Goal: Task Accomplishment & Management: Use online tool/utility

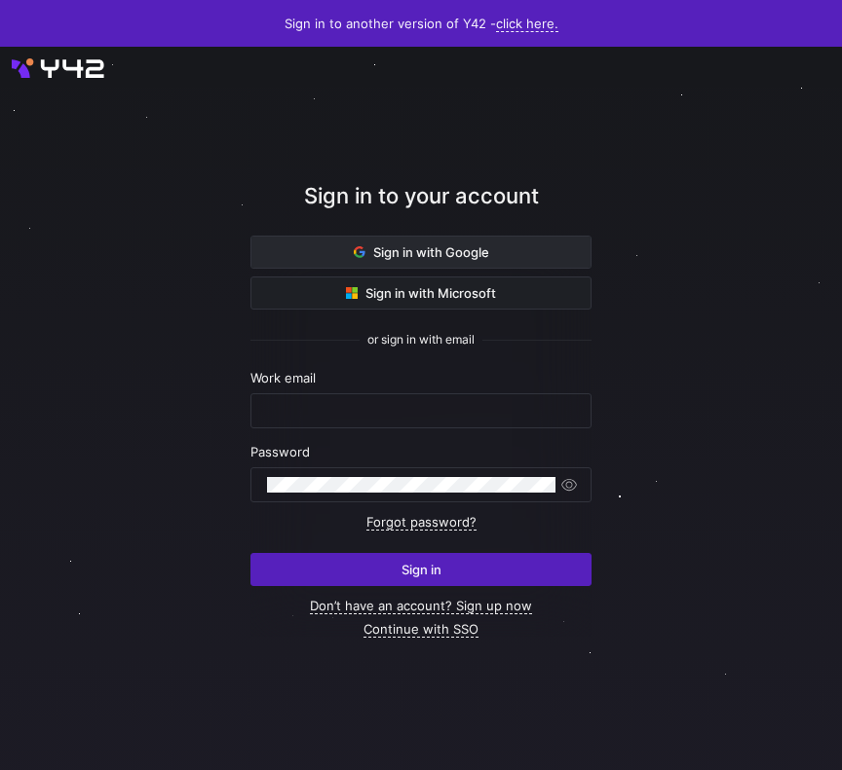
click at [371, 256] on span "Sign in with Google" at bounding box center [421, 252] width 135 height 16
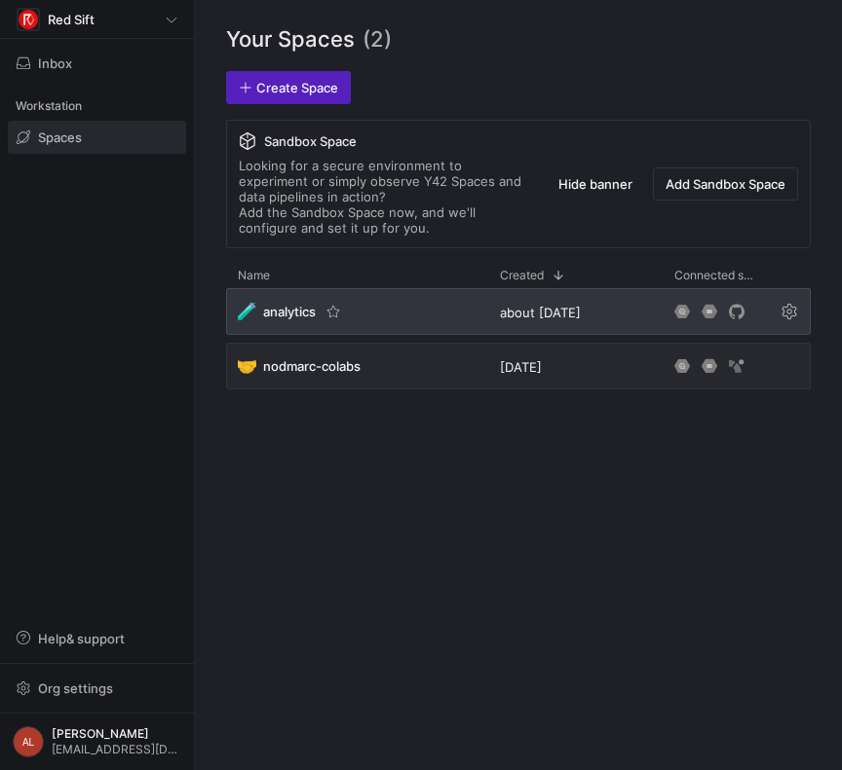
click at [386, 316] on div "🧪 analytics" at bounding box center [357, 311] width 262 height 47
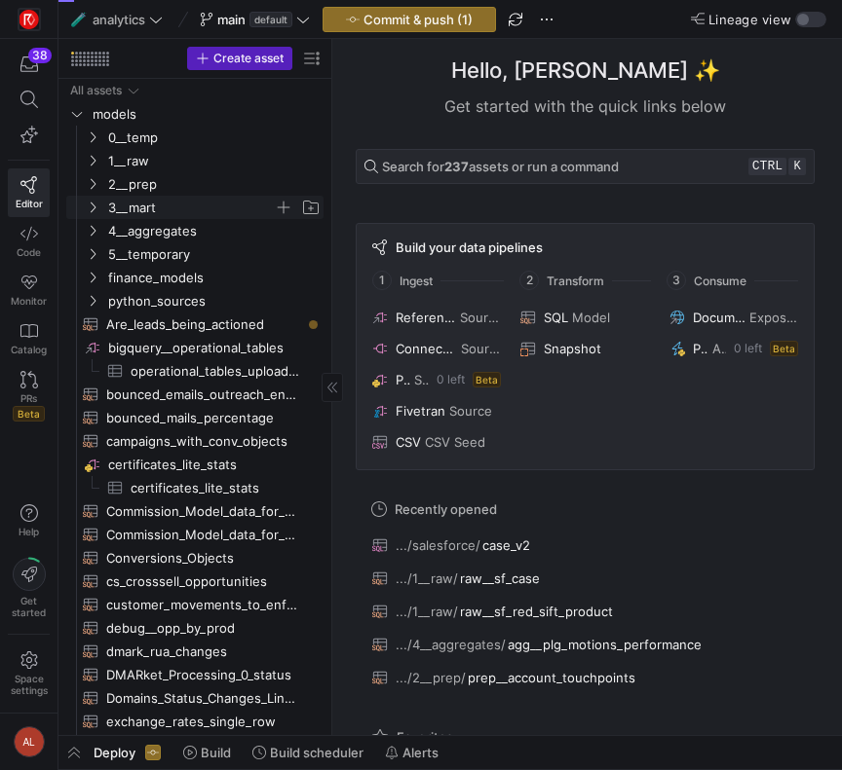
click at [91, 204] on icon "Press SPACE to select this row." at bounding box center [93, 208] width 14 height 12
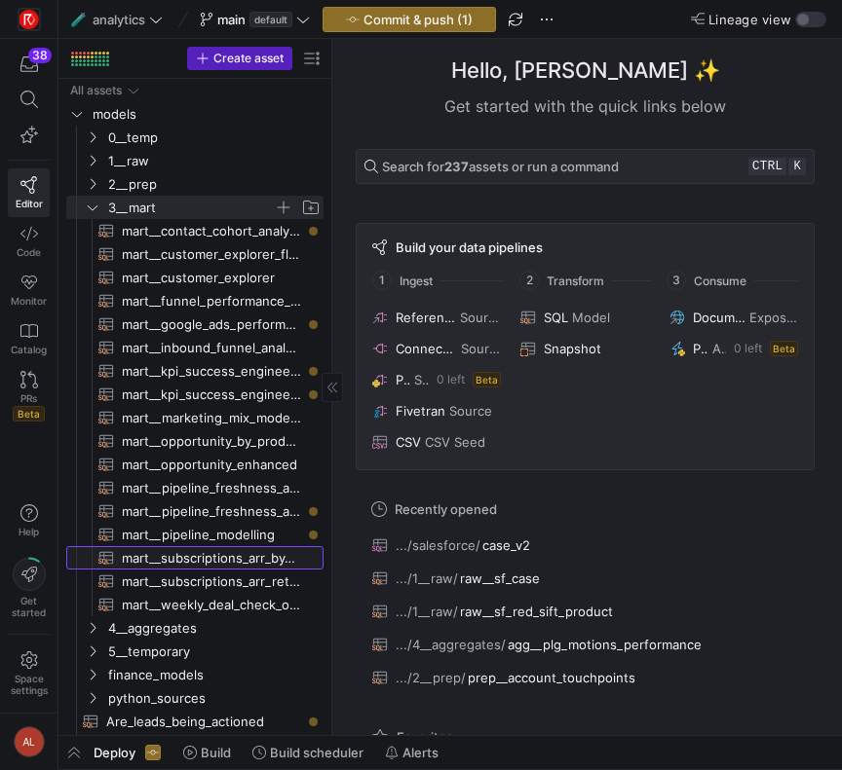
click at [220, 552] on span "mart__subscriptions_arr_by_product​​​​​​​​​​" at bounding box center [211, 558] width 179 height 22
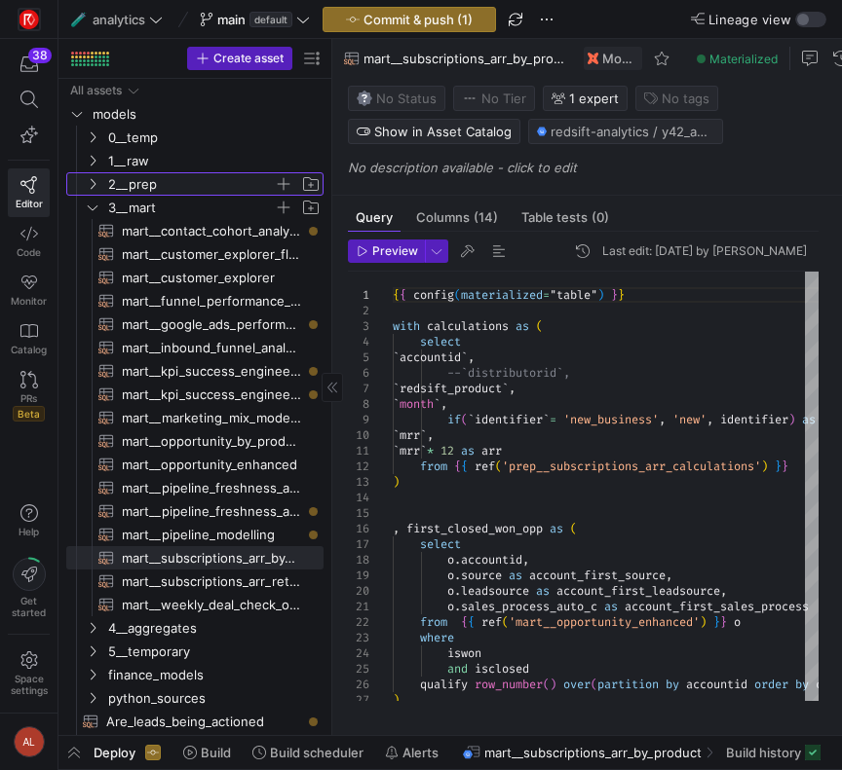
click at [90, 183] on icon "Press SPACE to select this row." at bounding box center [93, 184] width 14 height 12
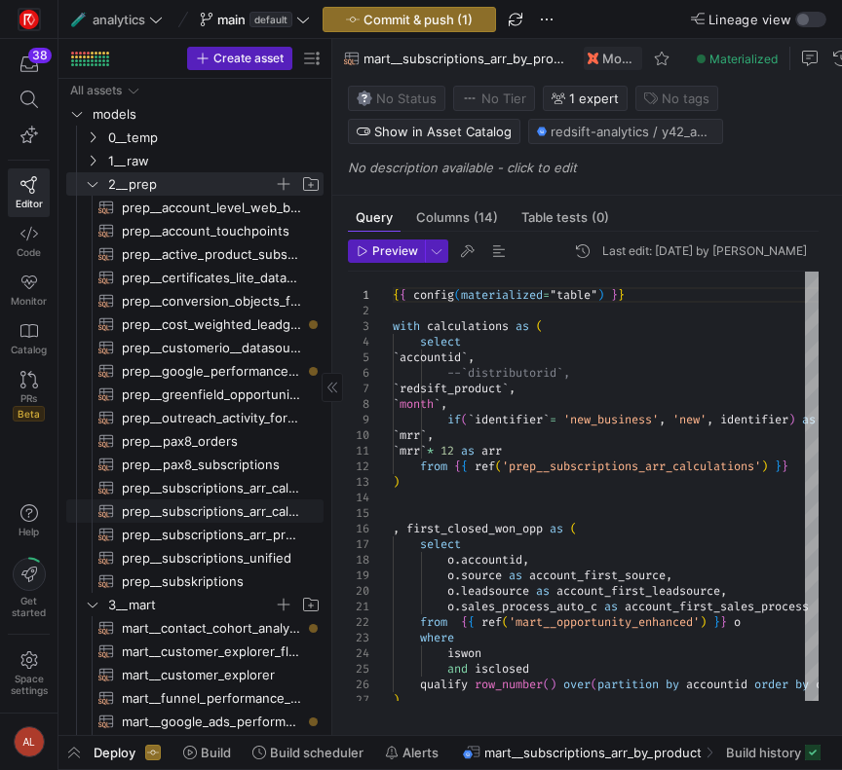
click at [224, 504] on span "prep__subscriptions_arr_calculations​​​​​​​​​​" at bounding box center [211, 512] width 179 height 22
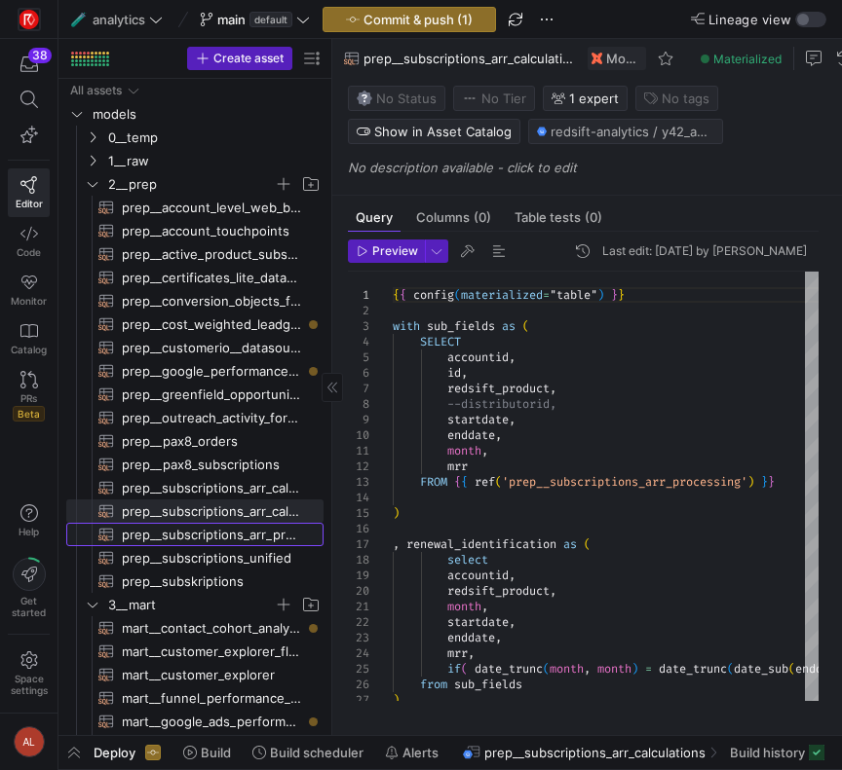
click at [195, 532] on span "prep__subscriptions_arr_processing​​​​​​​​​​" at bounding box center [211, 535] width 179 height 22
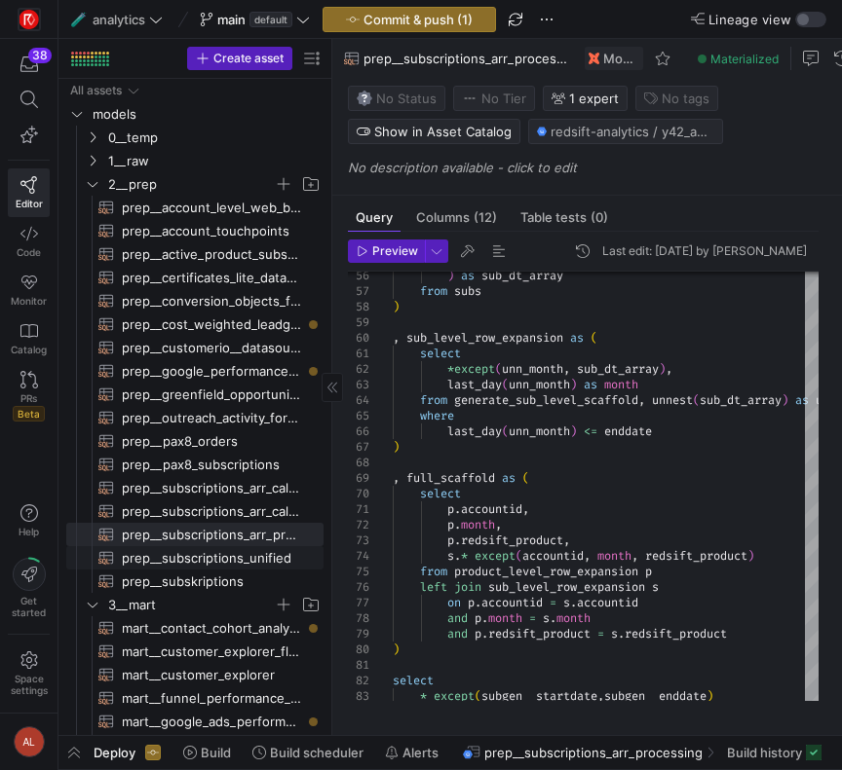
click at [173, 555] on span "prep__subscriptions_unified​​​​​​​​​​" at bounding box center [211, 558] width 179 height 22
type textarea "with old_cpq_subscriptions_prep as ( -- first we clean up the old CPQ subscript…"
